Goal: Task Accomplishment & Management: Complete application form

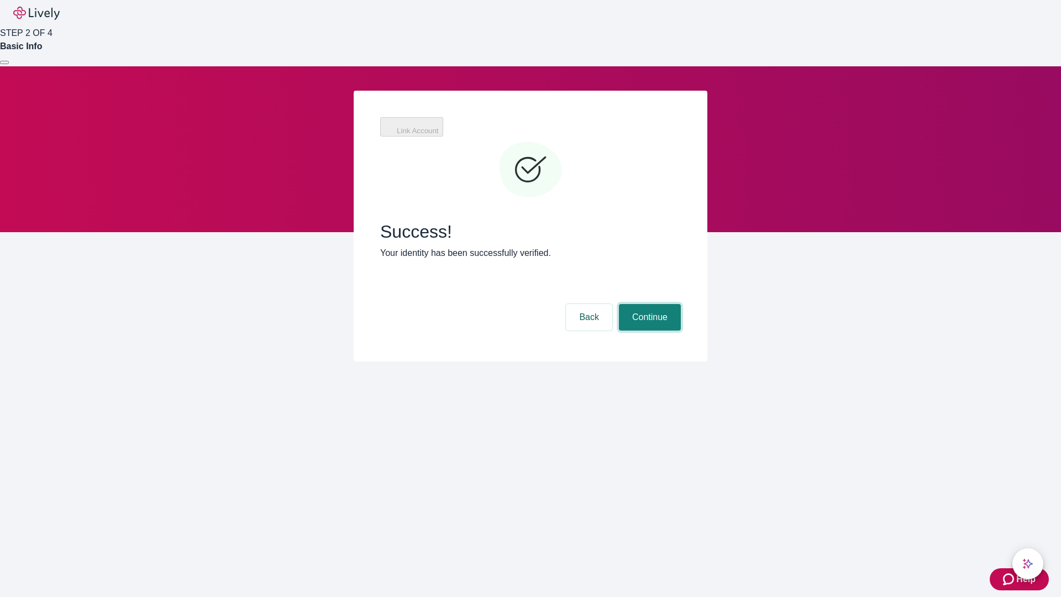
click at [648, 304] on button "Continue" at bounding box center [650, 317] width 62 height 27
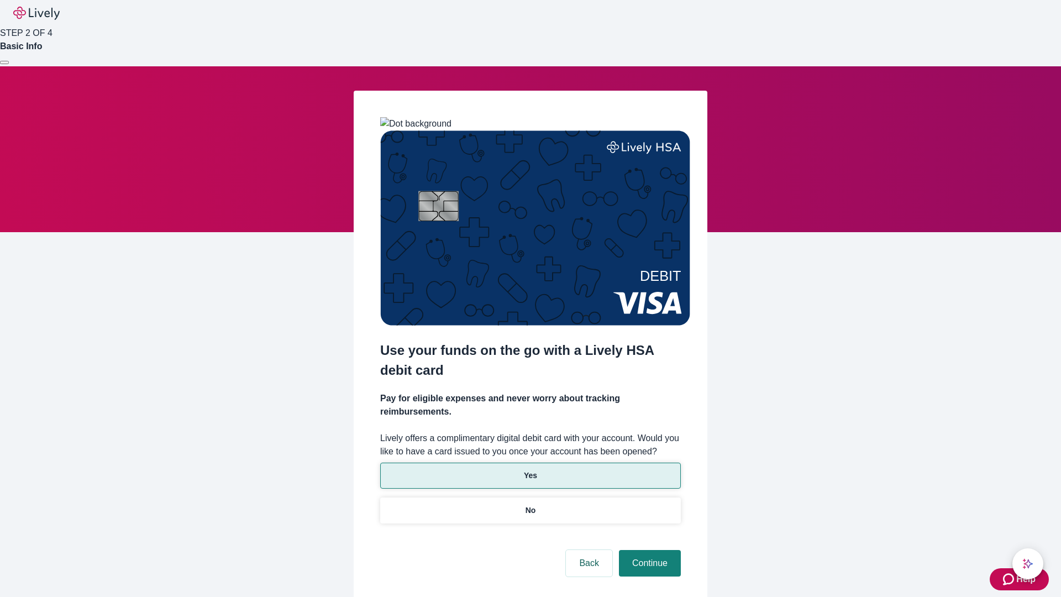
click at [530, 470] on p "Yes" at bounding box center [530, 476] width 13 height 12
click at [648, 550] on button "Continue" at bounding box center [650, 563] width 62 height 27
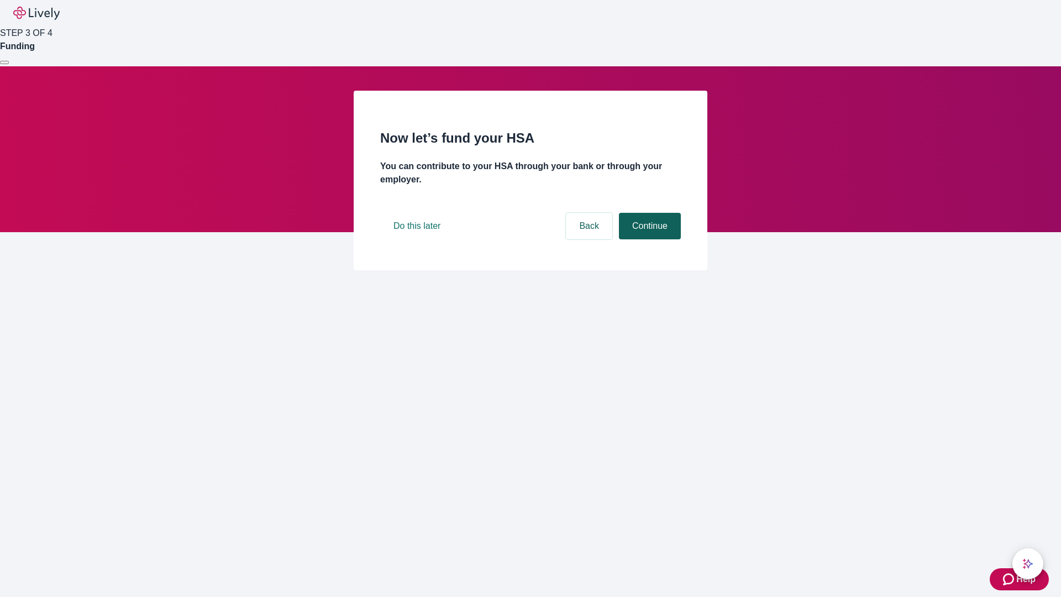
click at [648, 239] on button "Continue" at bounding box center [650, 226] width 62 height 27
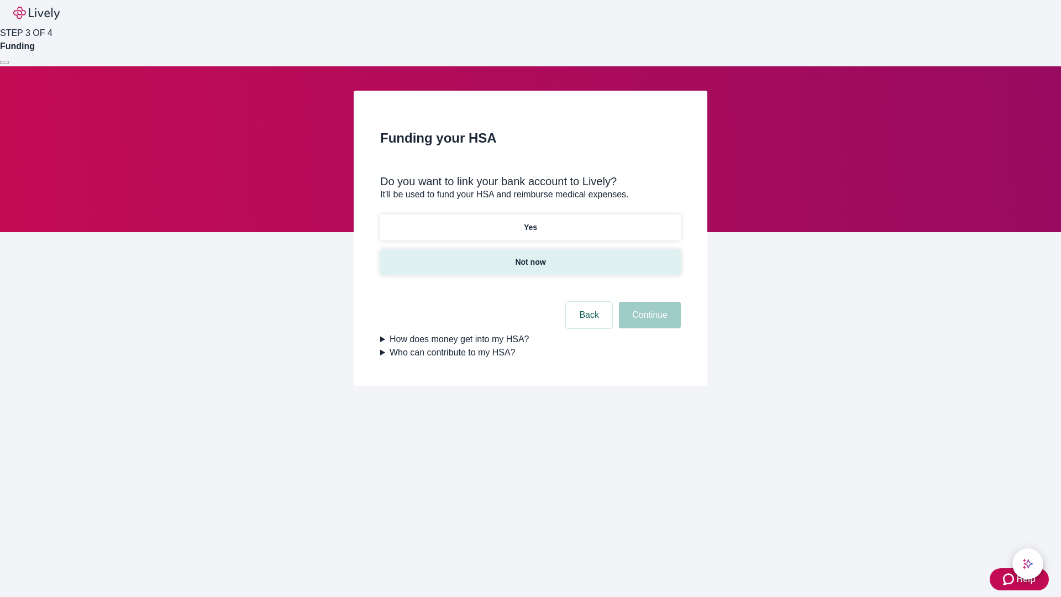
click at [530, 256] on p "Not now" at bounding box center [530, 262] width 30 height 12
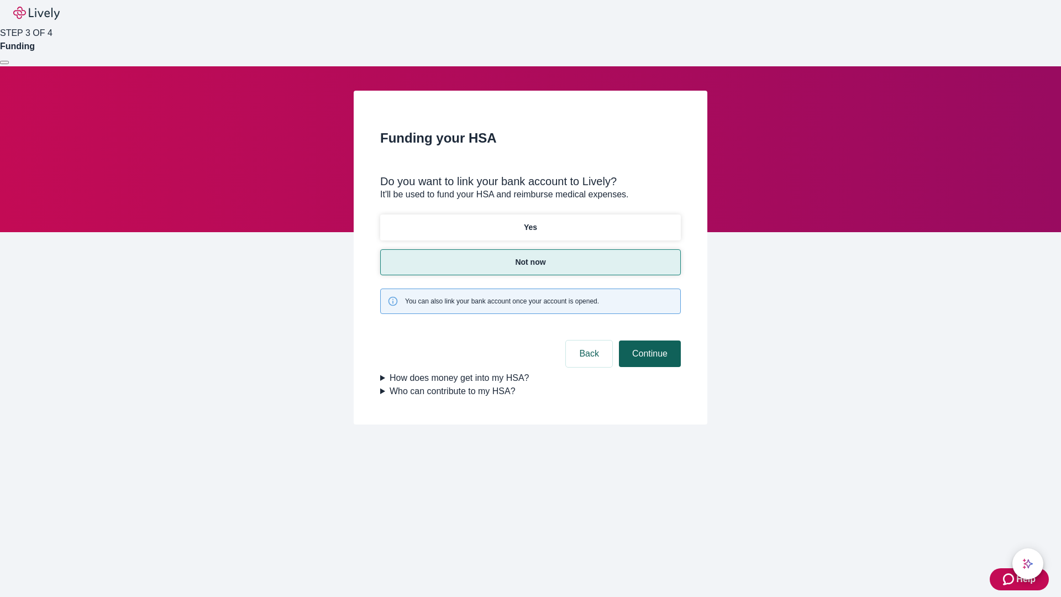
click at [648, 340] on button "Continue" at bounding box center [650, 353] width 62 height 27
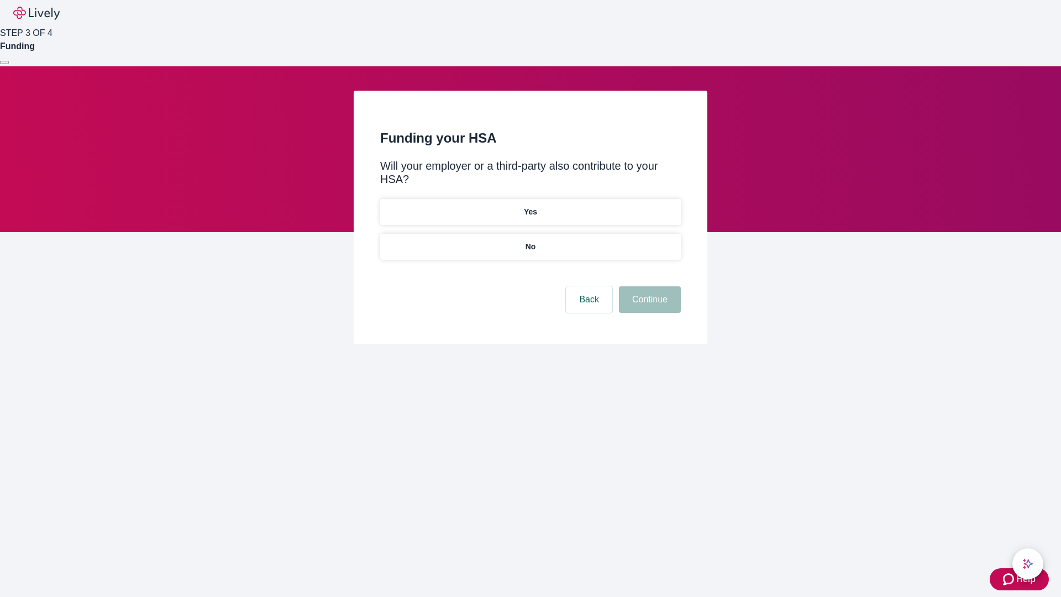
click at [530, 241] on p "No" at bounding box center [530, 247] width 10 height 12
click at [648, 286] on button "Continue" at bounding box center [650, 299] width 62 height 27
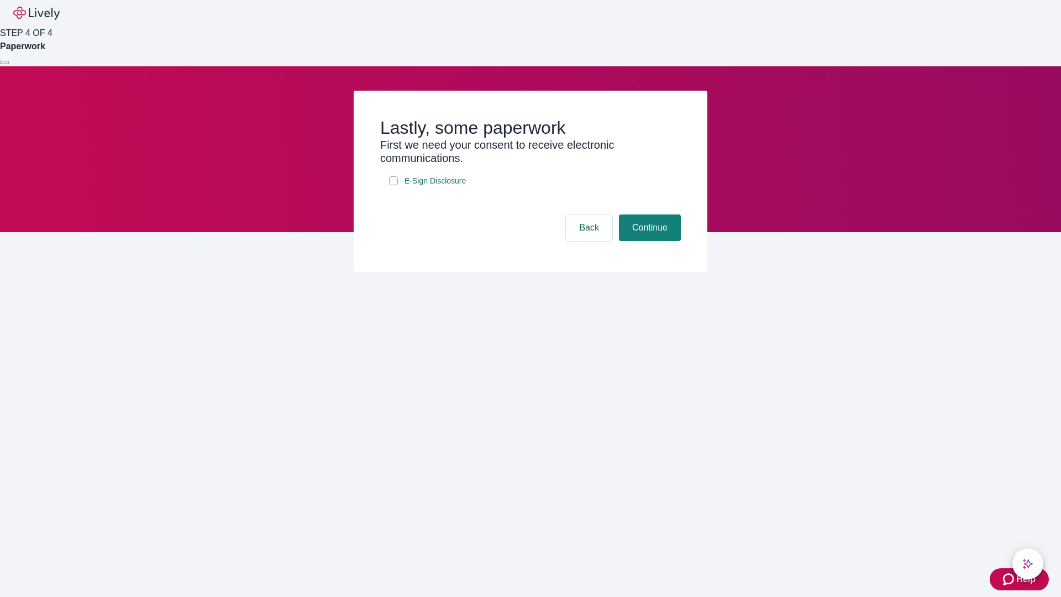
click at [393, 185] on input "E-Sign Disclosure" at bounding box center [393, 180] width 9 height 9
checkbox input "true"
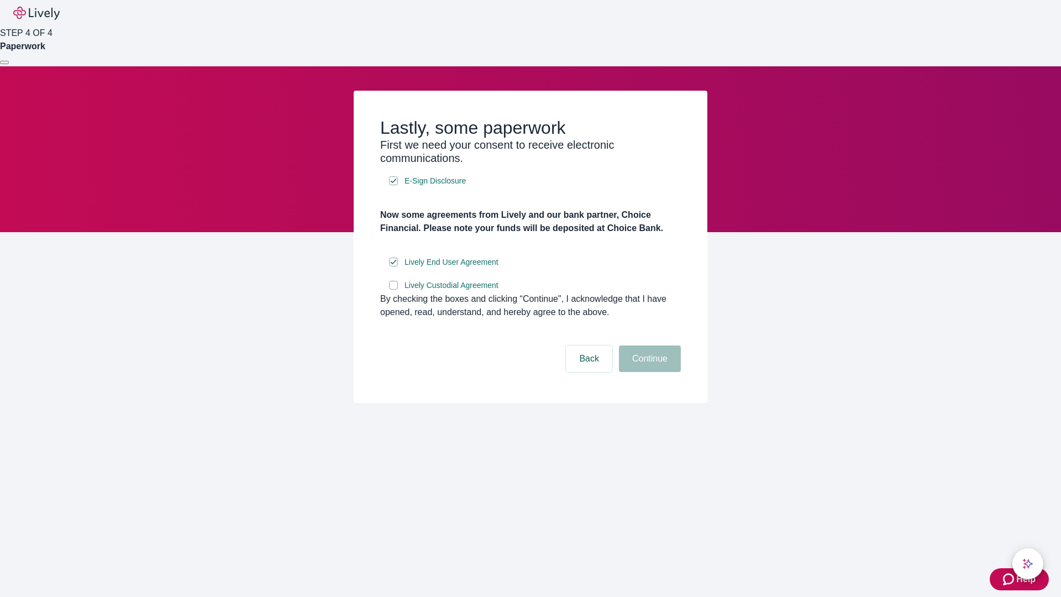
click at [393, 290] on input "Lively Custodial Agreement" at bounding box center [393, 285] width 9 height 9
checkbox input "true"
click at [648, 372] on button "Continue" at bounding box center [650, 358] width 62 height 27
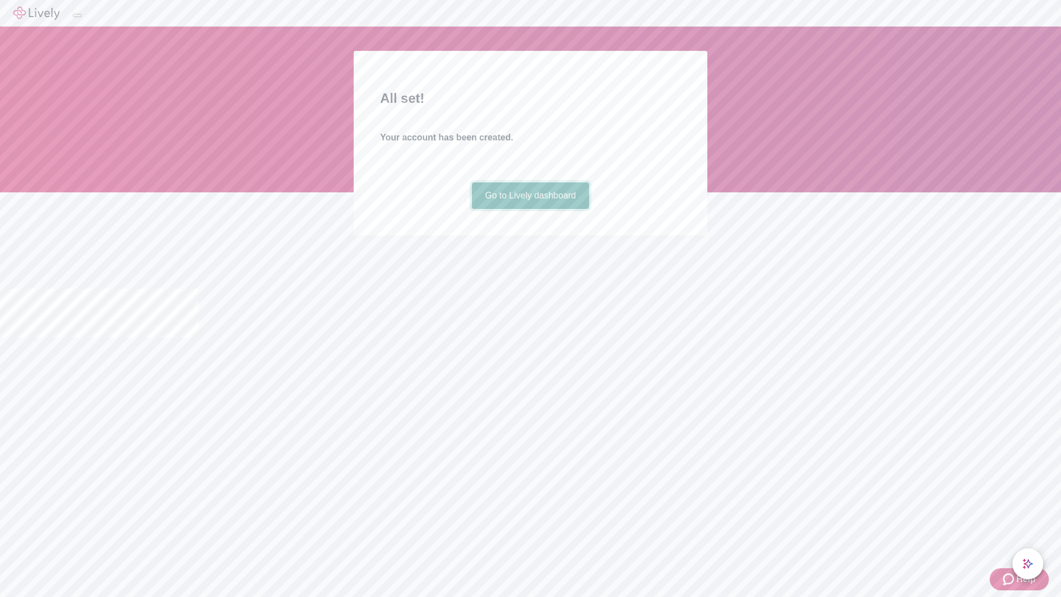
click at [530, 209] on link "Go to Lively dashboard" at bounding box center [531, 195] width 118 height 27
